Goal: Information Seeking & Learning: Learn about a topic

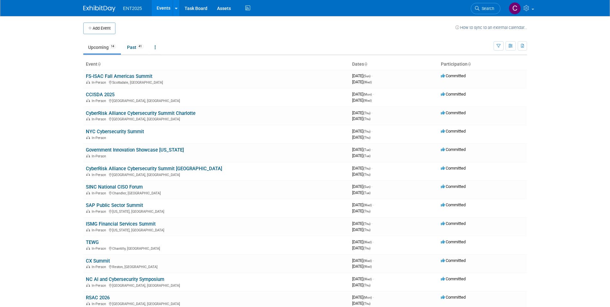
click at [100, 93] on link "CCISDA 2025" at bounding box center [100, 95] width 29 height 6
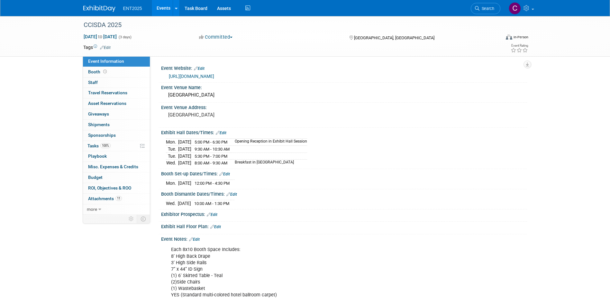
click at [162, 5] on link "Events" at bounding box center [163, 8] width 23 height 16
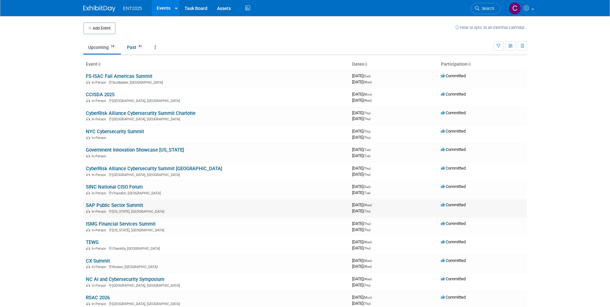
click at [111, 202] on td "SAP Public Sector Summit In-Person [US_STATE], [GEOGRAPHIC_DATA]" at bounding box center [216, 208] width 266 height 18
click at [111, 204] on link "SAP Public Sector Summit" at bounding box center [114, 205] width 57 height 6
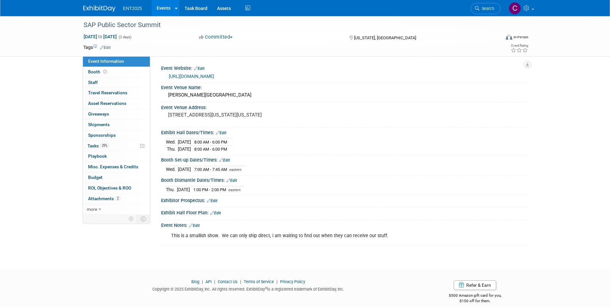
click at [214, 74] on link "https://events.govexec.com/sap-public-sector-summit-2025/" at bounding box center [191, 76] width 45 height 5
